Goal: Browse casually

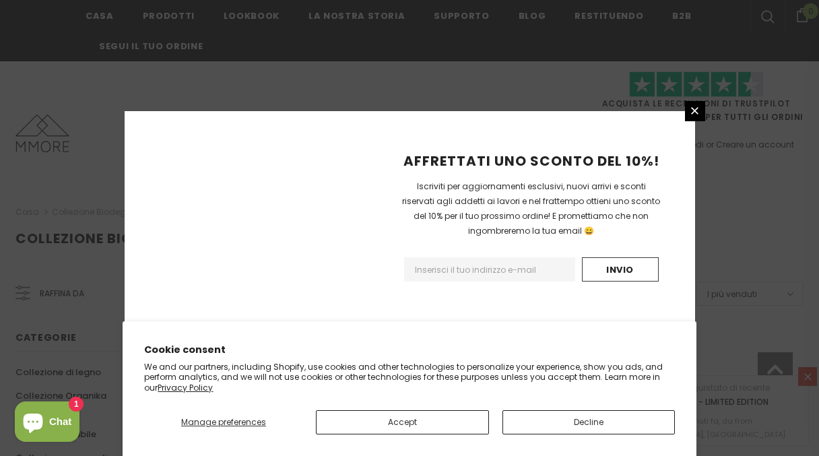
scroll to position [952, 0]
